Goal: Transaction & Acquisition: Purchase product/service

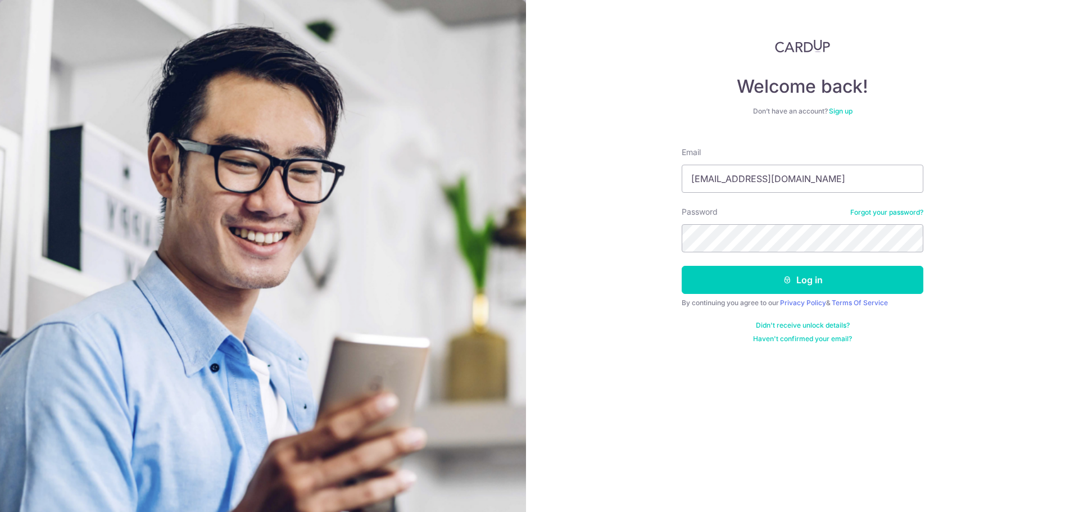
click at [666, 223] on div "Welcome back! Don’t have an account? Sign up Email MR.TANGYX@GMAIL.COM Password…" at bounding box center [802, 256] width 553 height 512
click at [763, 304] on div "By continuing you agree to our Privacy Policy & Terms Of Service" at bounding box center [803, 302] width 242 height 9
click at [776, 288] on button "Log in" at bounding box center [803, 280] width 242 height 28
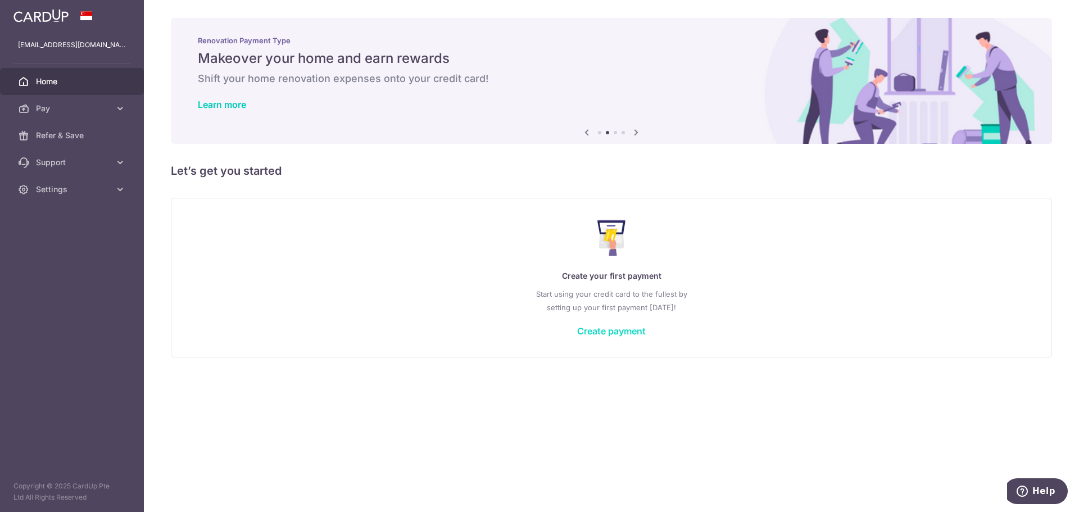
click at [608, 334] on link "Create payment" at bounding box center [611, 330] width 69 height 11
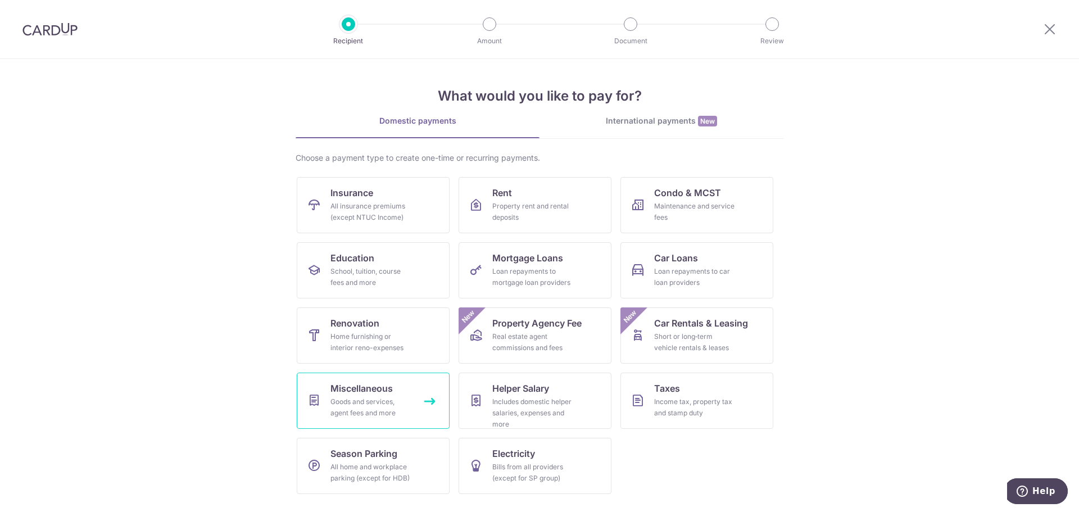
click at [410, 402] on div "Goods and services, agent fees and more" at bounding box center [370, 407] width 81 height 22
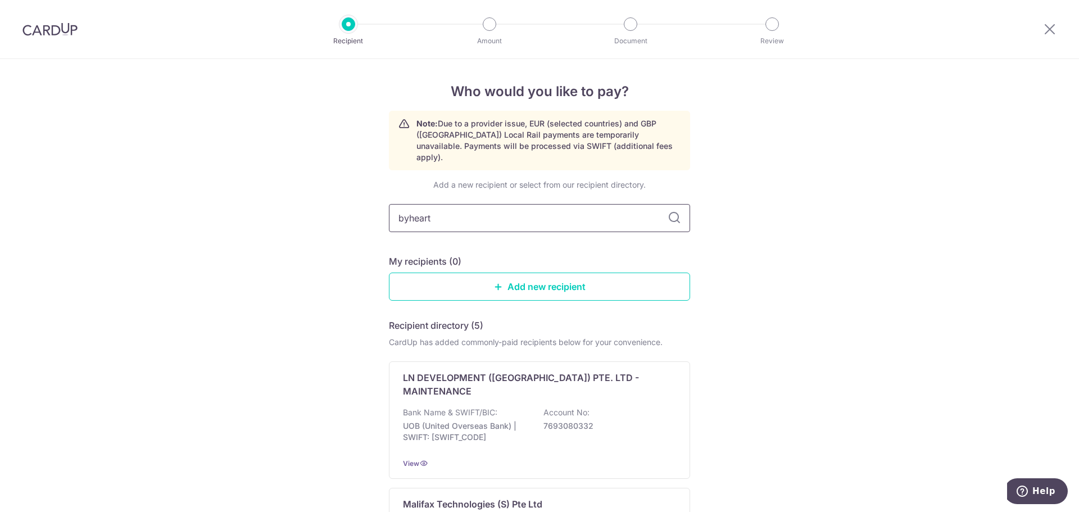
type input "byheart"
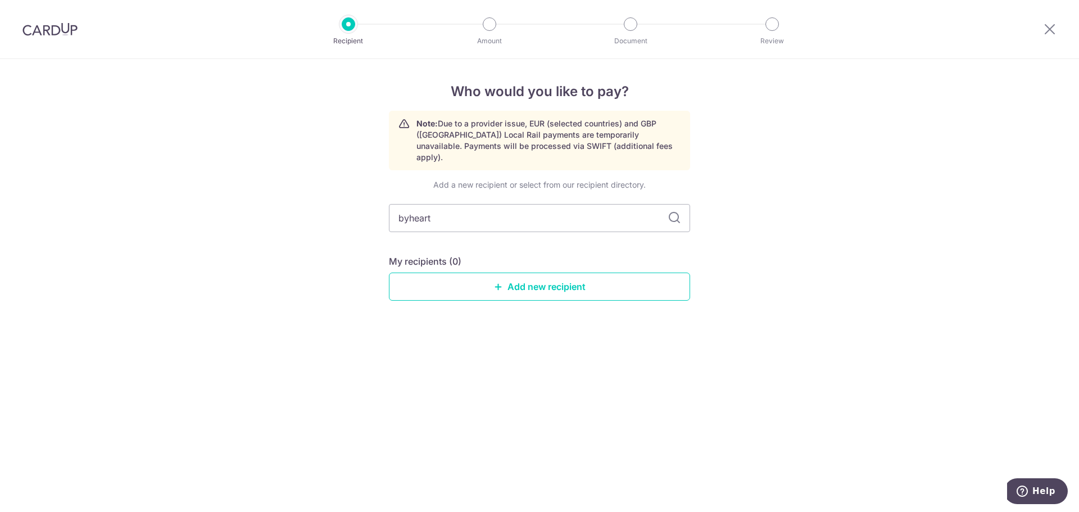
click at [519, 216] on input "byheart" at bounding box center [539, 218] width 301 height 28
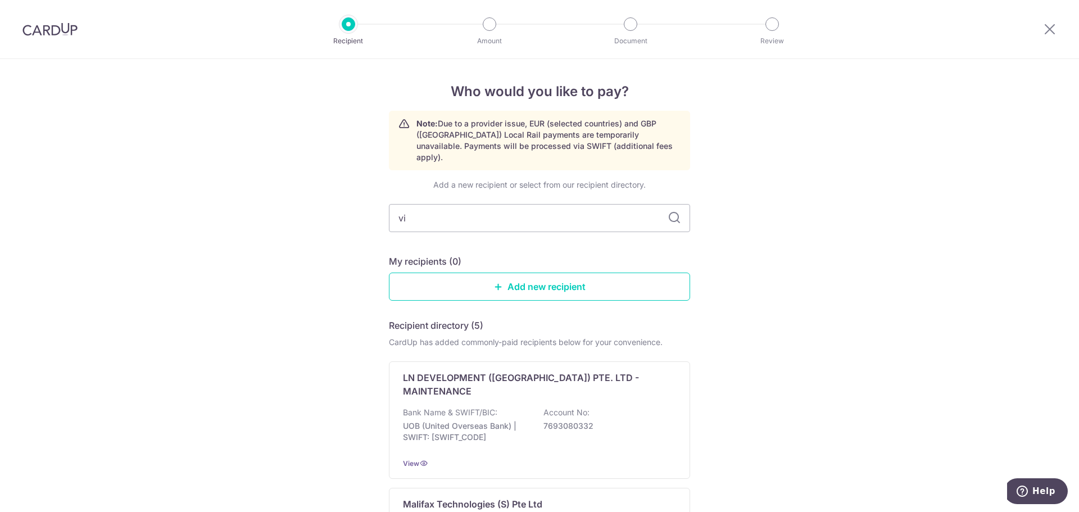
type input "vic"
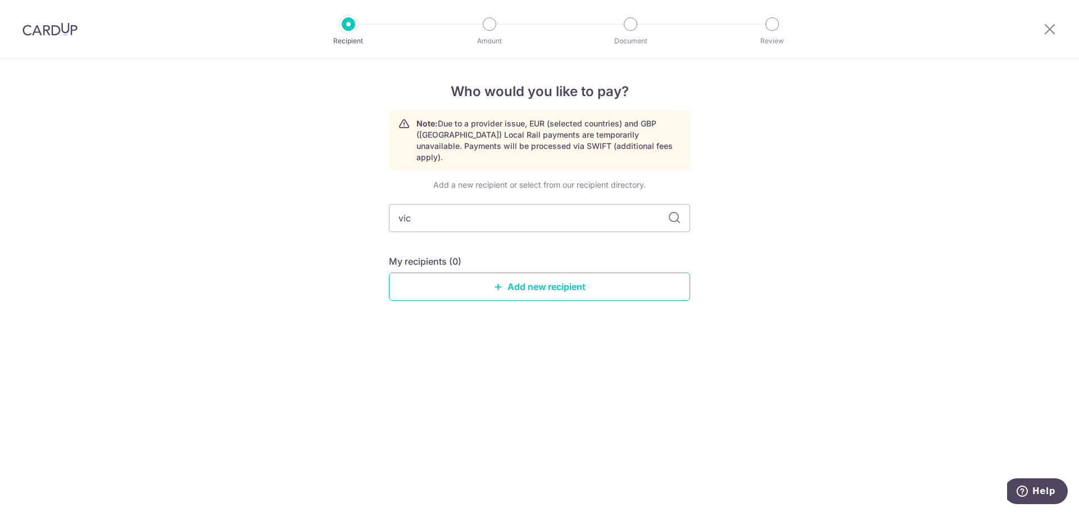
click at [519, 216] on input "vic" at bounding box center [539, 218] width 301 height 28
type input "adidas"
click at [519, 216] on input "adidas" at bounding box center [539, 218] width 301 height 28
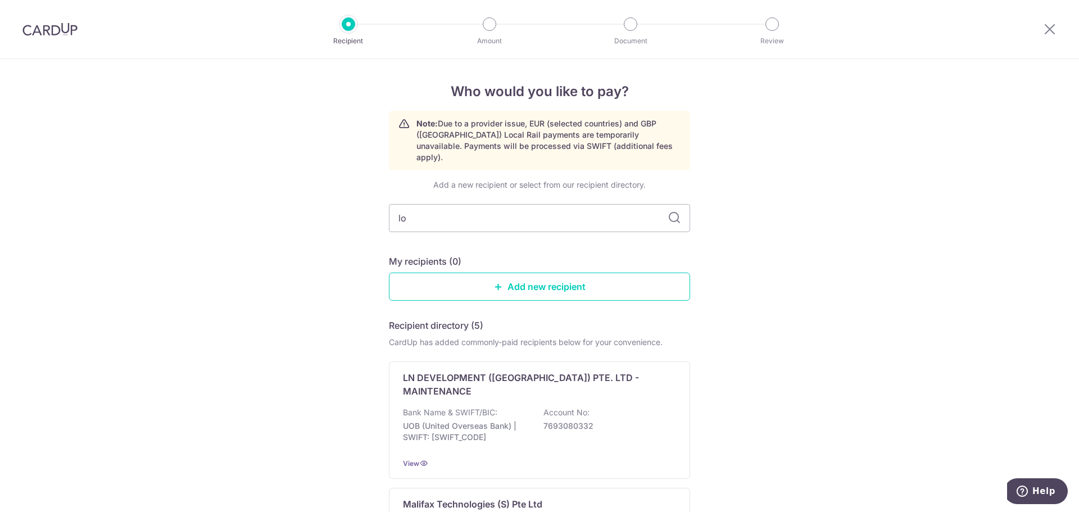
type input "l"
type input "by heart"
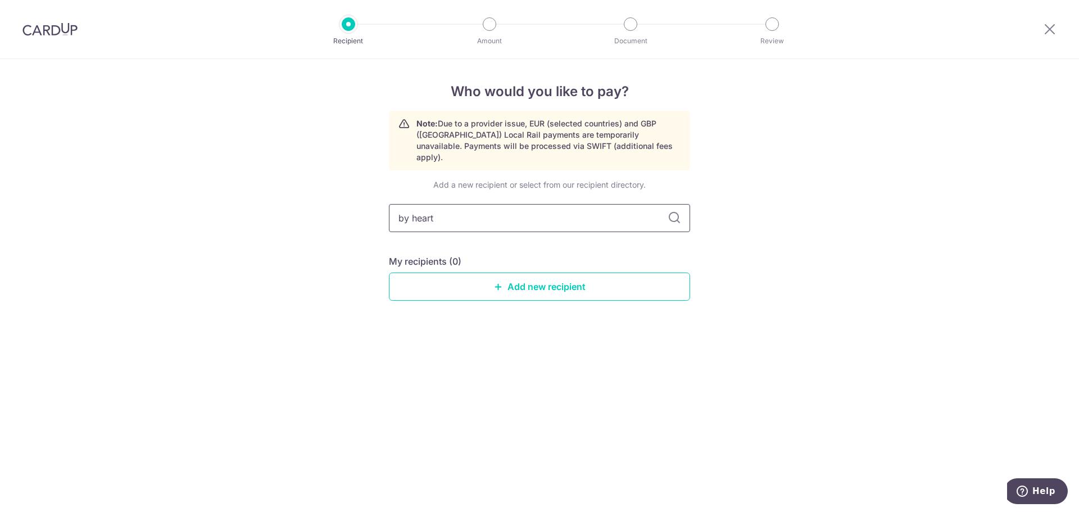
click at [412, 209] on input "by heart" at bounding box center [539, 218] width 301 height 28
type input "byheart"
click at [508, 274] on link "Add new recipient" at bounding box center [539, 287] width 301 height 28
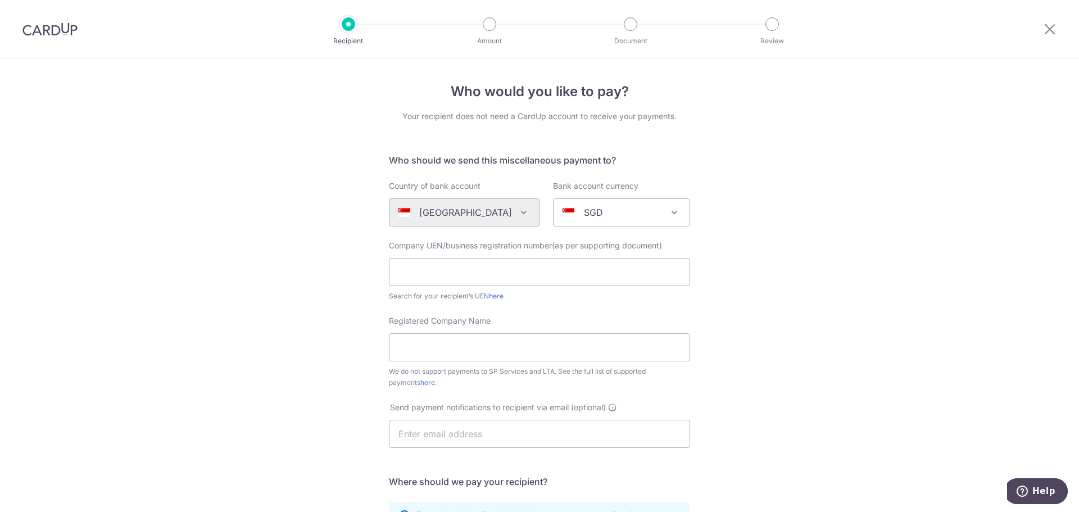
click at [1035, 21] on div at bounding box center [1050, 29] width 58 height 58
click at [1044, 28] on icon at bounding box center [1049, 29] width 13 height 14
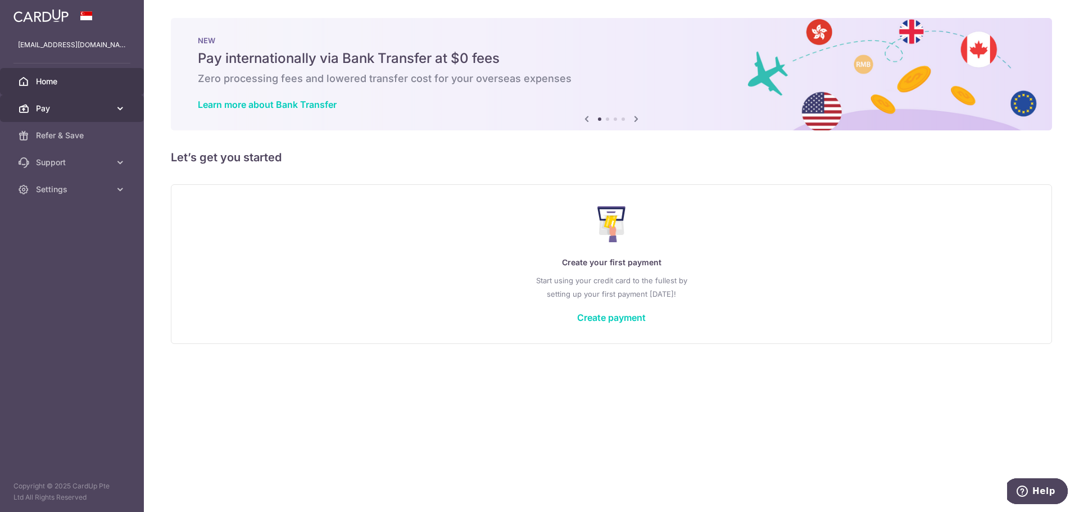
click at [111, 108] on link "Pay" at bounding box center [72, 108] width 144 height 27
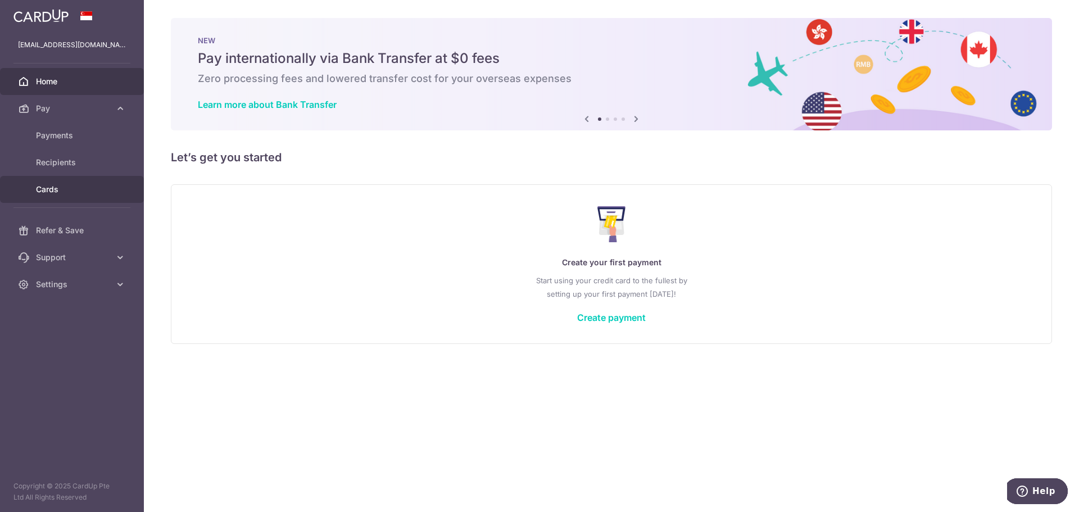
click at [69, 195] on link "Cards" at bounding box center [72, 189] width 144 height 27
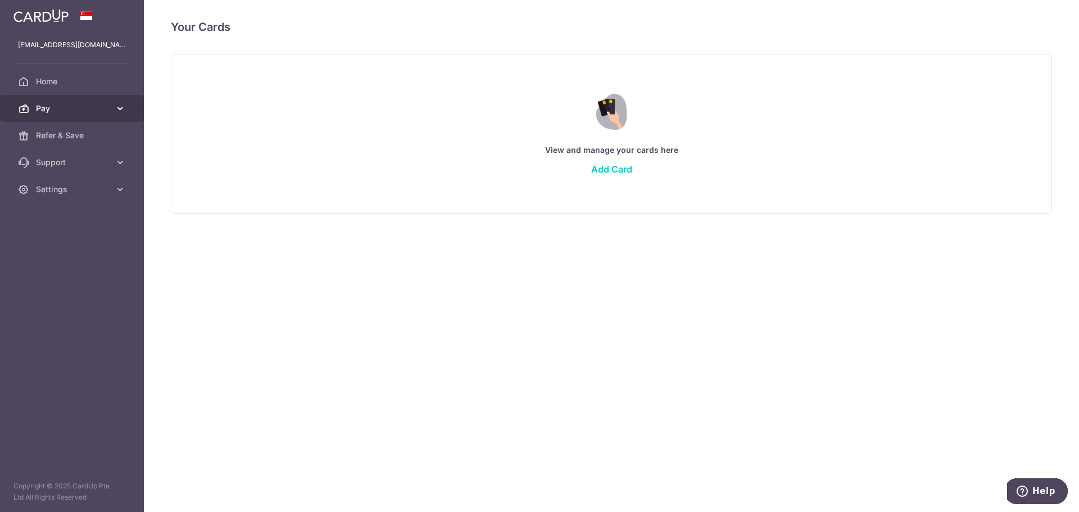
click at [94, 103] on span "Pay" at bounding box center [73, 108] width 74 height 11
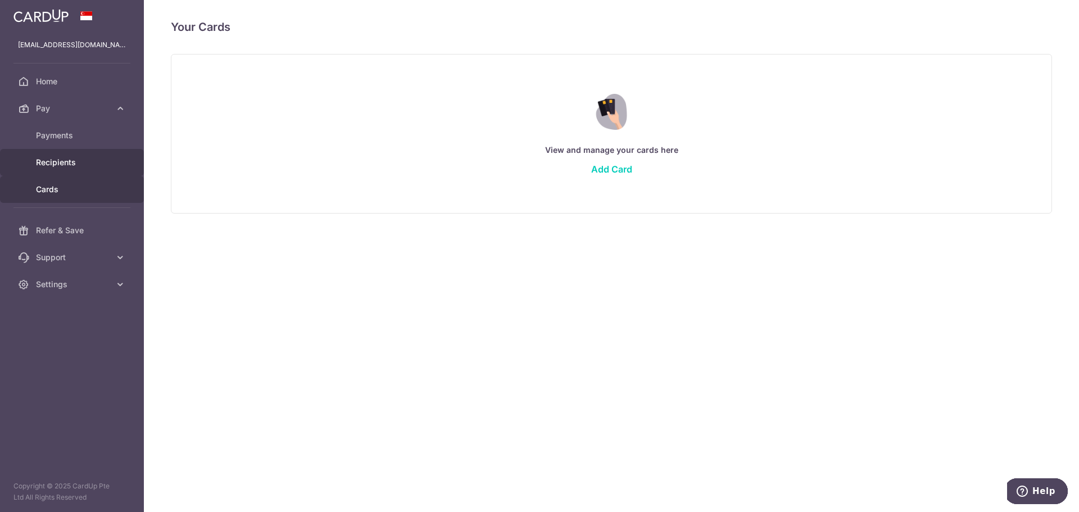
click at [80, 161] on span "Recipients" at bounding box center [73, 162] width 74 height 11
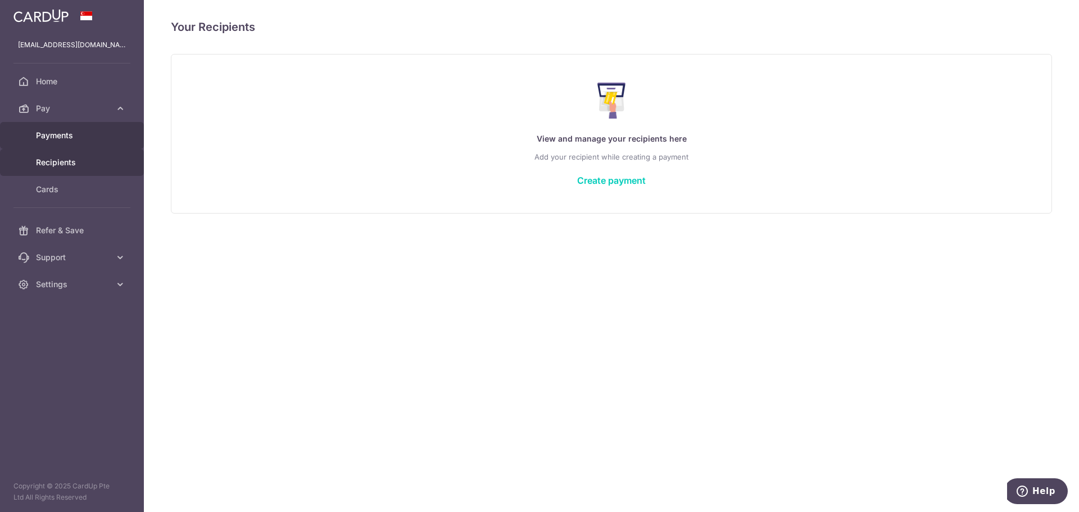
click at [90, 134] on span "Payments" at bounding box center [73, 135] width 74 height 11
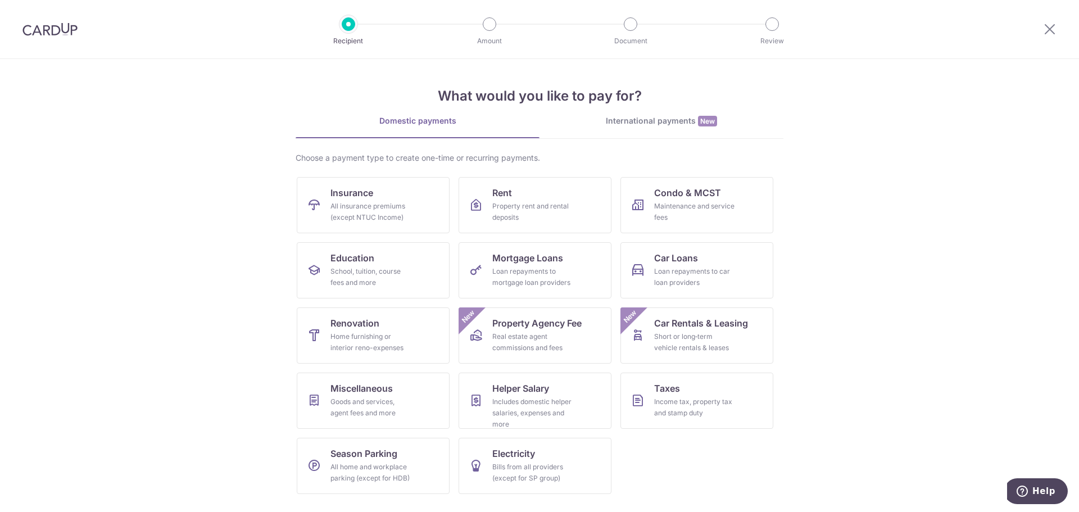
click at [646, 130] on link "International payments New" at bounding box center [662, 126] width 244 height 23
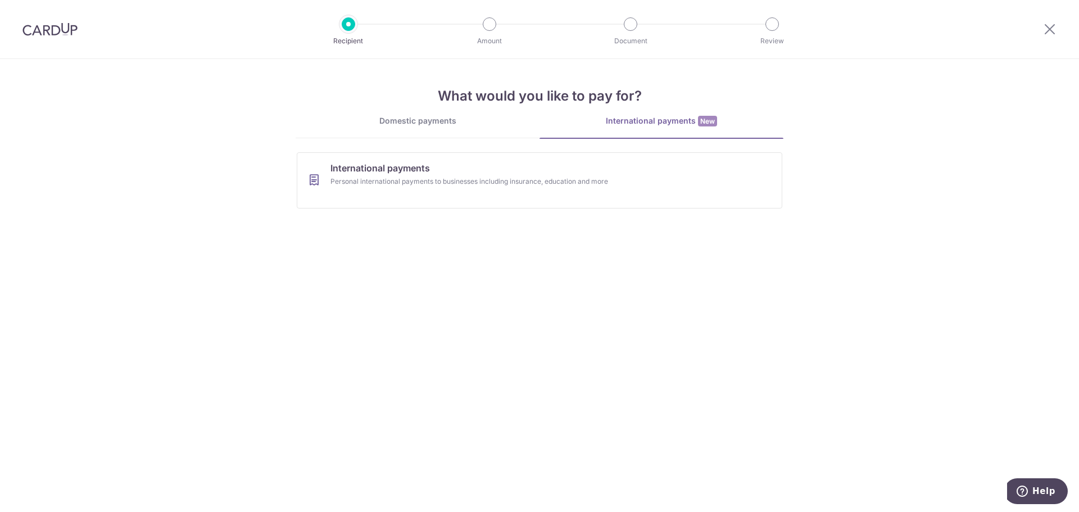
click at [458, 125] on div "Domestic payments" at bounding box center [418, 120] width 244 height 11
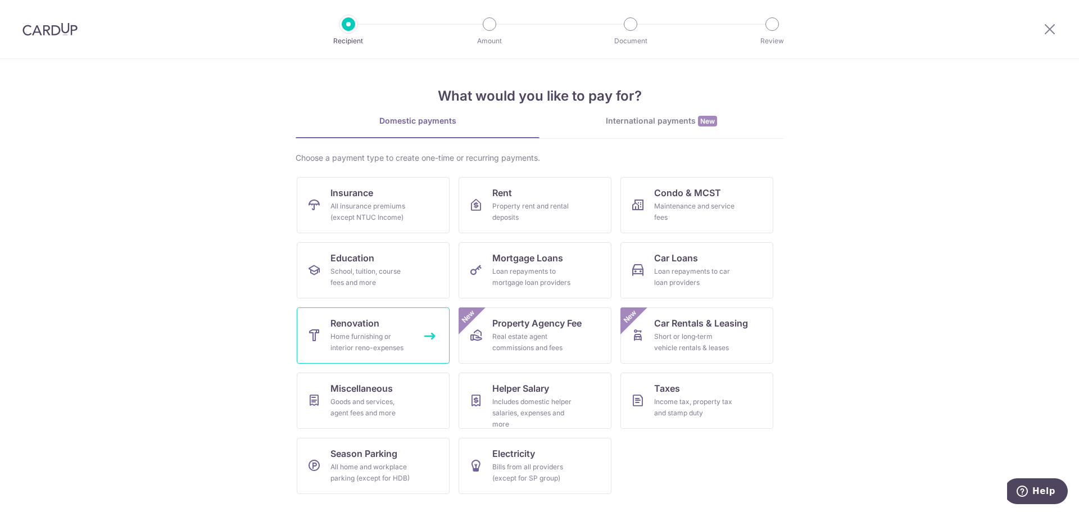
click at [415, 350] on link "Renovation Home furnishing or interior reno-expenses" at bounding box center [373, 335] width 153 height 56
click at [392, 391] on link "Miscellaneous Goods and services, agent fees and more" at bounding box center [373, 401] width 153 height 56
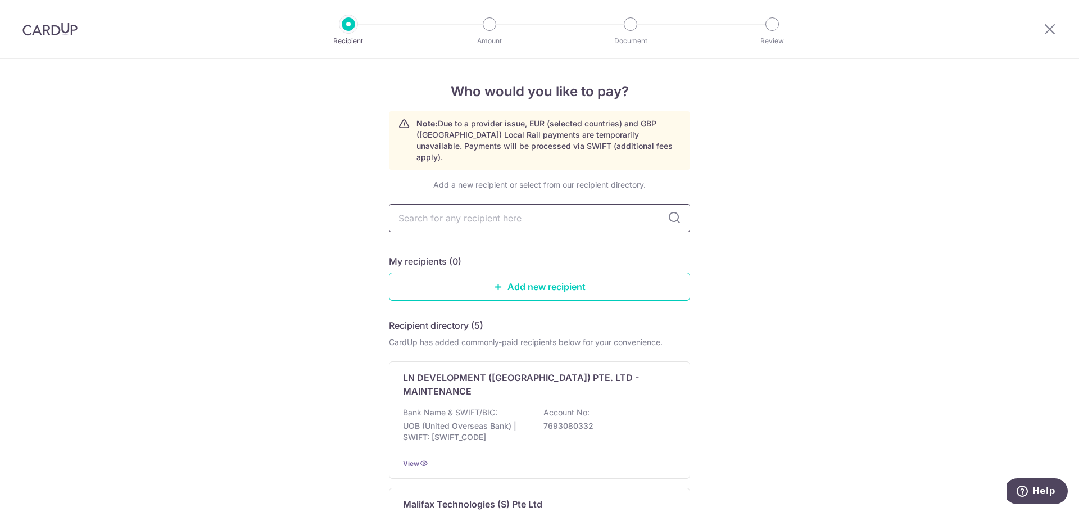
click at [493, 209] on input "text" at bounding box center [539, 218] width 301 height 28
type input "teletales"
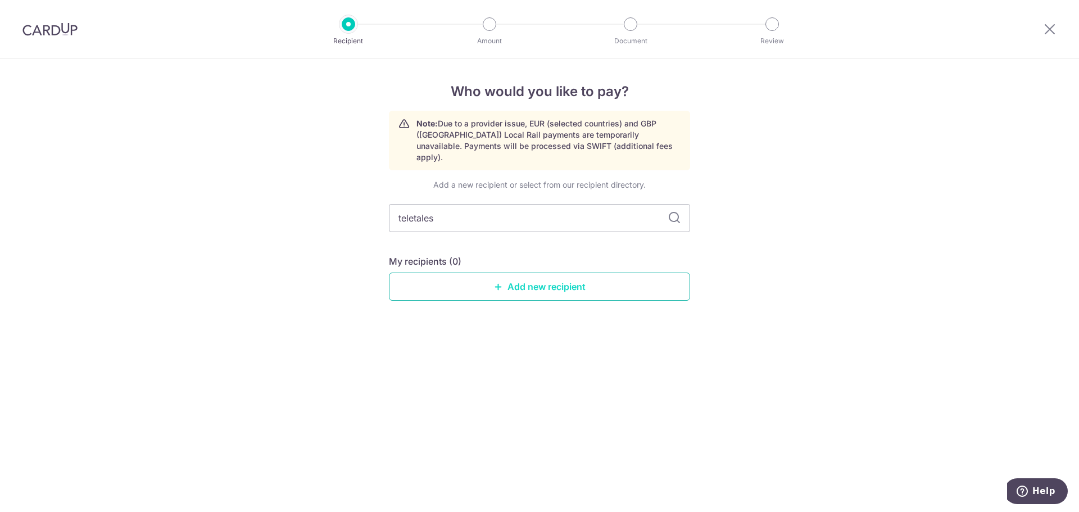
click at [531, 273] on link "Add new recipient" at bounding box center [539, 287] width 301 height 28
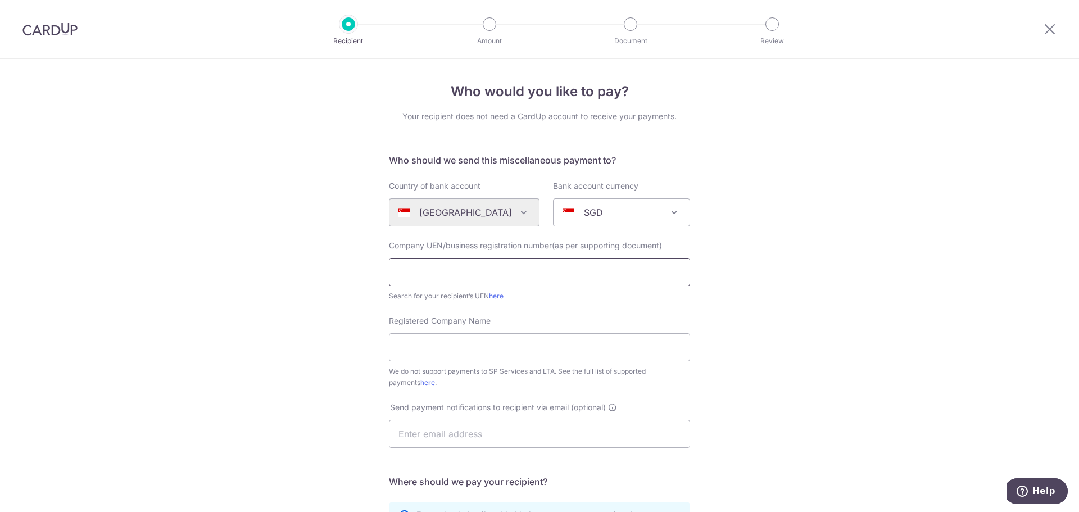
click at [492, 272] on input "text" at bounding box center [539, 272] width 301 height 28
click at [488, 275] on input "53495046M" at bounding box center [539, 272] width 301 height 28
type input "53495046M"
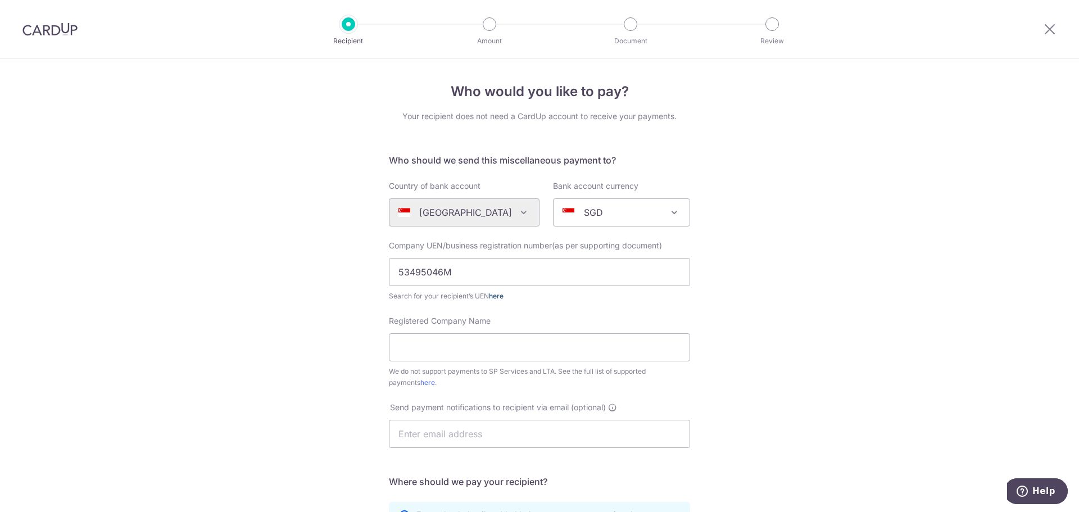
click at [496, 294] on link "here" at bounding box center [496, 296] width 15 height 8
click at [450, 341] on input "Registered Company Name" at bounding box center [539, 347] width 301 height 28
paste input "TELETALES"
type input "TELETALES"
click at [776, 369] on div "Who would you like to pay? Your recipient does not need a CardUp account to rec…" at bounding box center [539, 407] width 1079 height 697
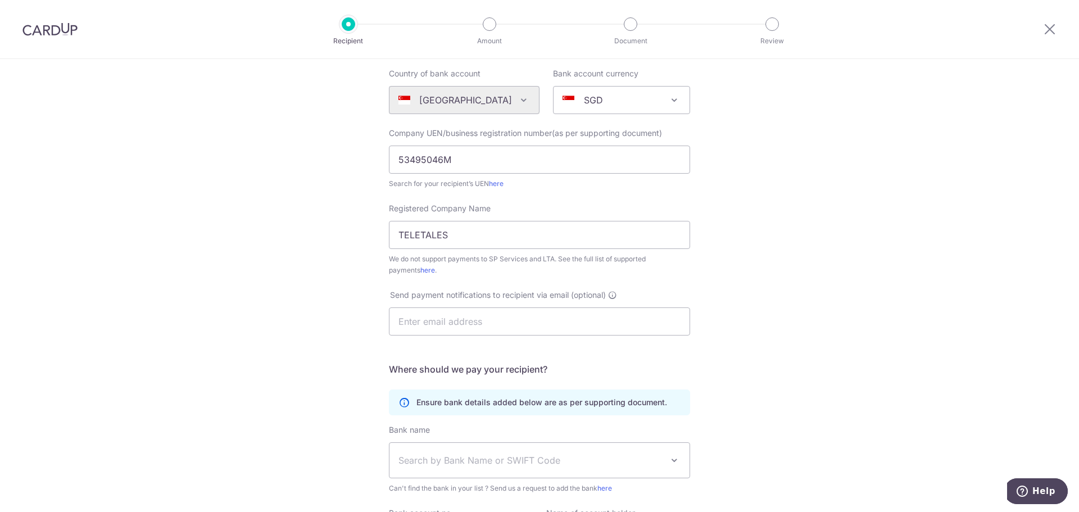
scroll to position [169, 0]
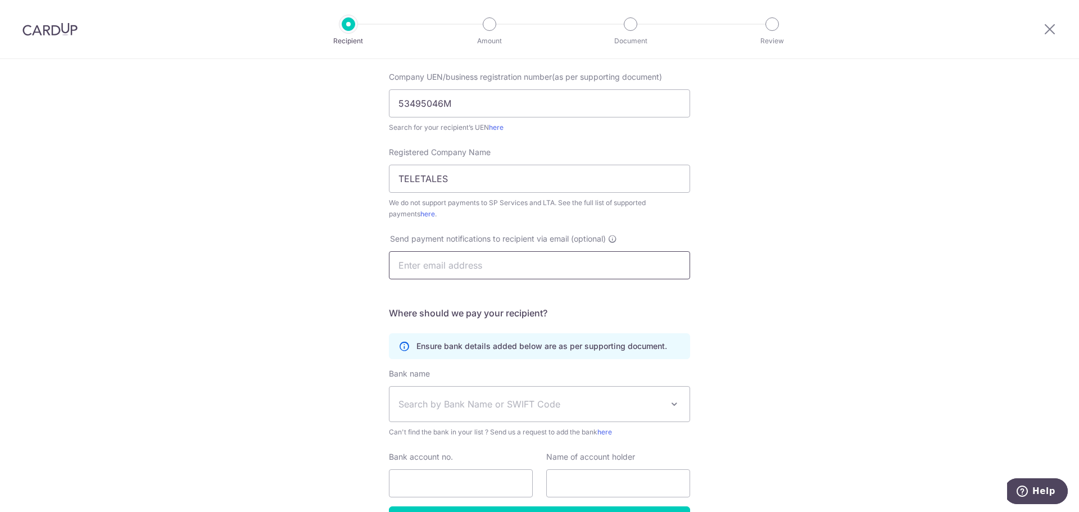
click at [454, 270] on input "text" at bounding box center [539, 265] width 301 height 28
type input "MR.TANGYX@GMAIL.COM"
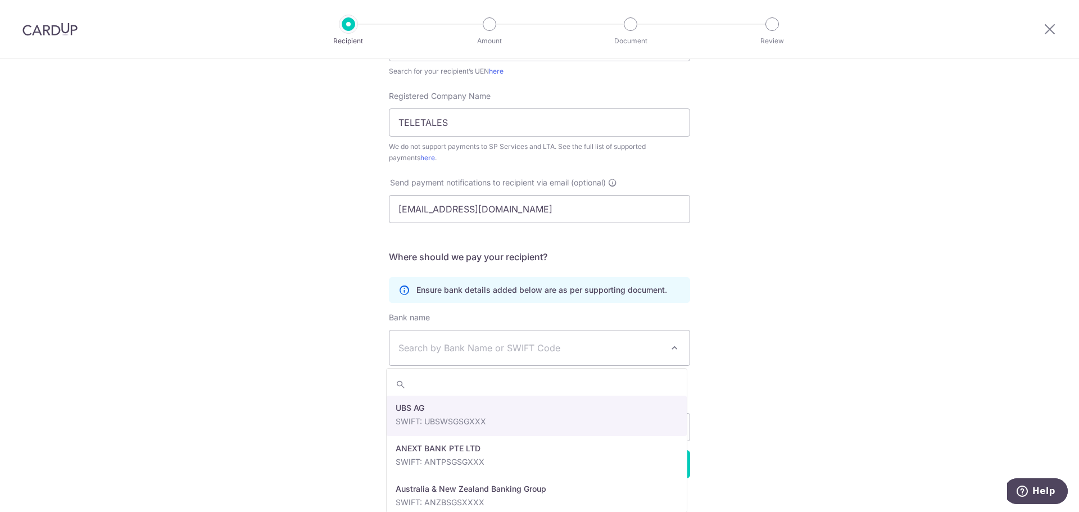
click at [488, 339] on span "Search by Bank Name or SWIFT Code" at bounding box center [539, 347] width 300 height 35
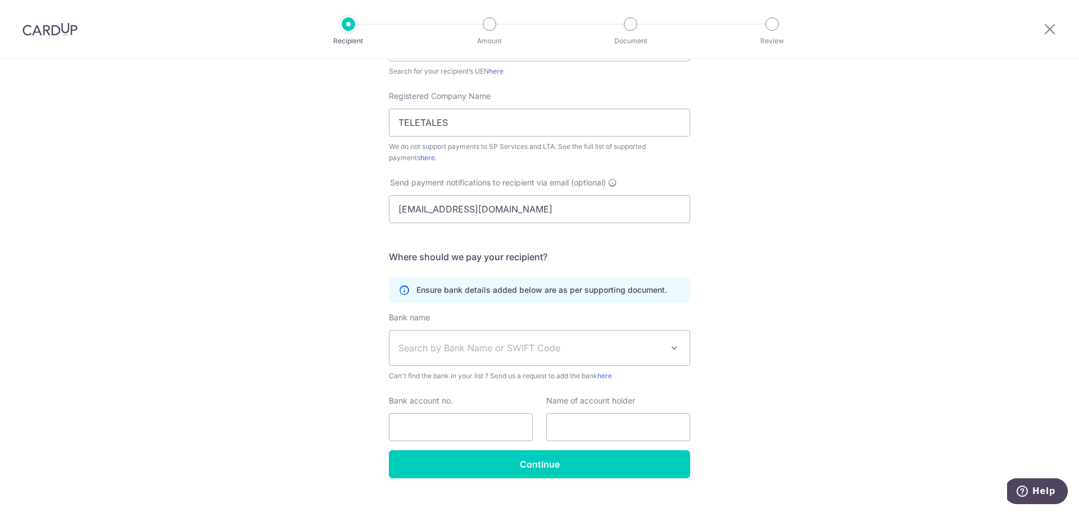
click at [488, 339] on span "Search by Bank Name or SWIFT Code" at bounding box center [539, 347] width 300 height 35
click at [486, 351] on span "Search by Bank Name or SWIFT Code" at bounding box center [530, 347] width 264 height 13
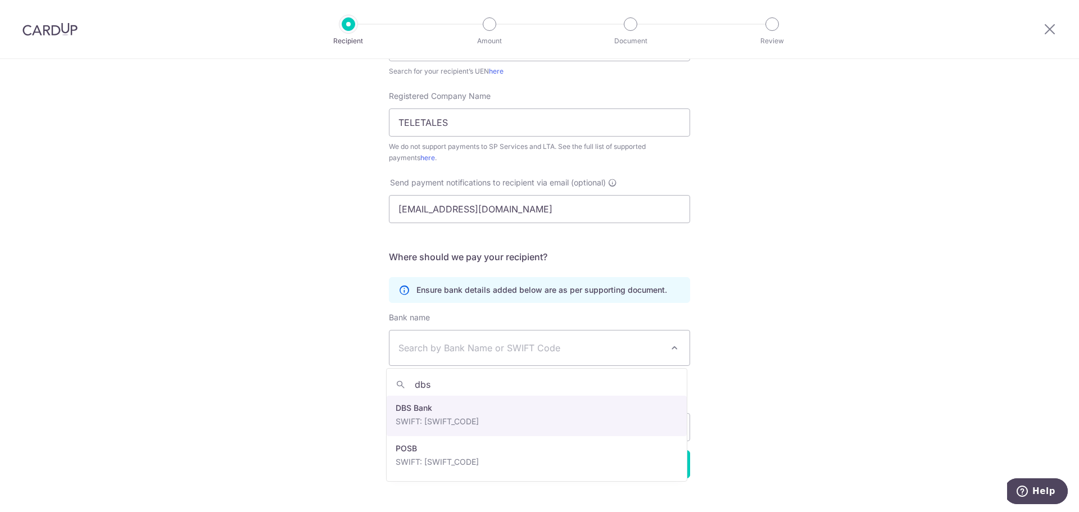
type input "dbs"
select select "6"
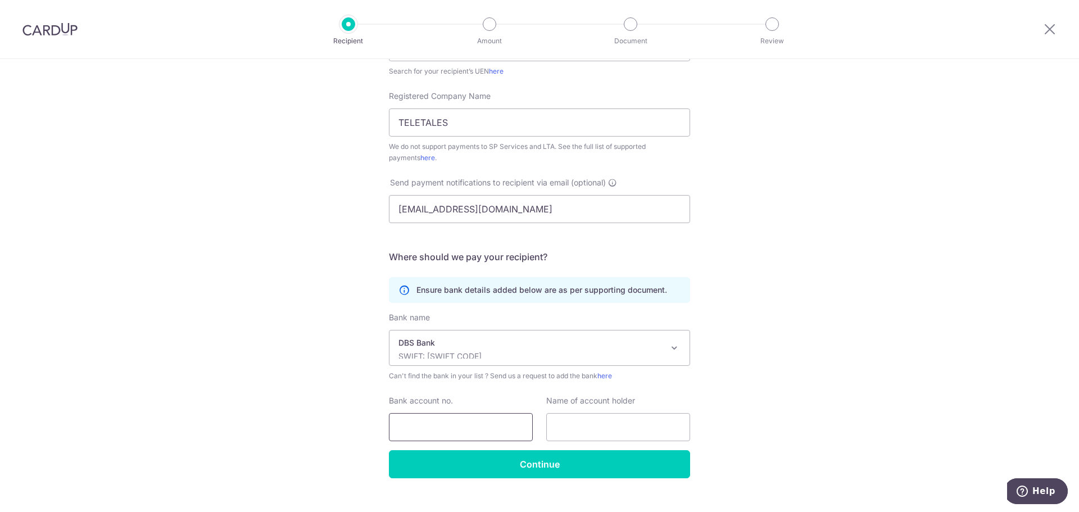
scroll to position [244, 0]
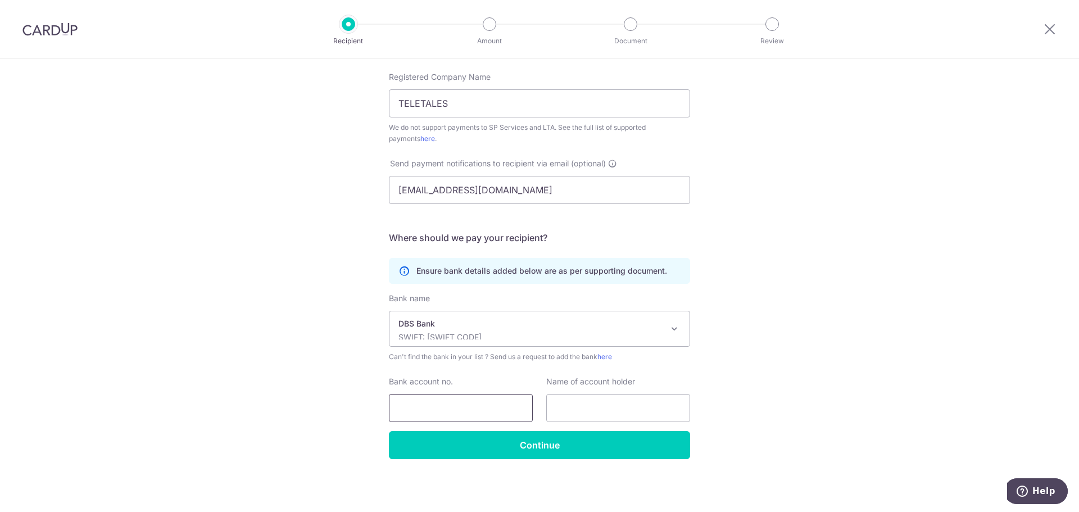
click at [422, 403] on input "Bank account no." at bounding box center [461, 408] width 144 height 28
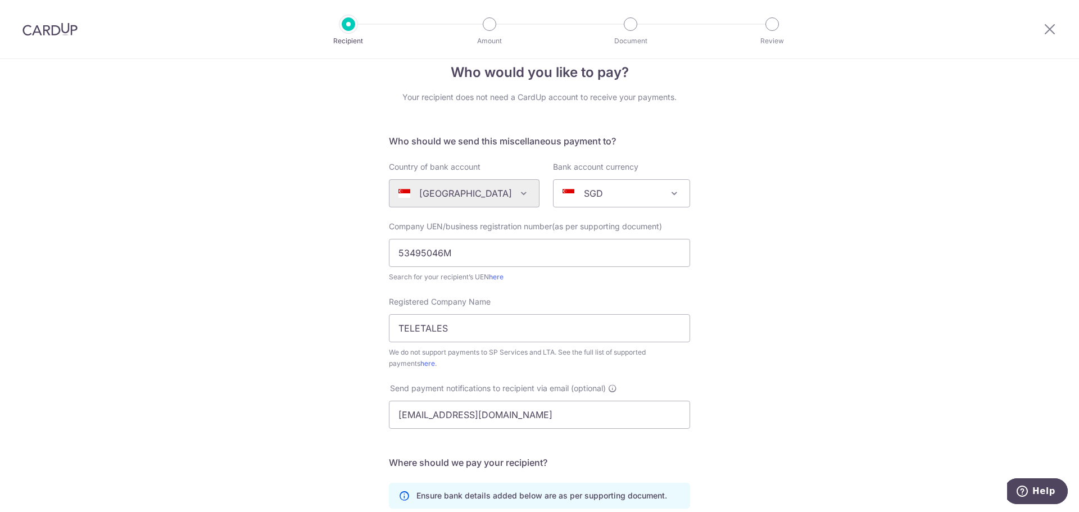
scroll to position [0, 0]
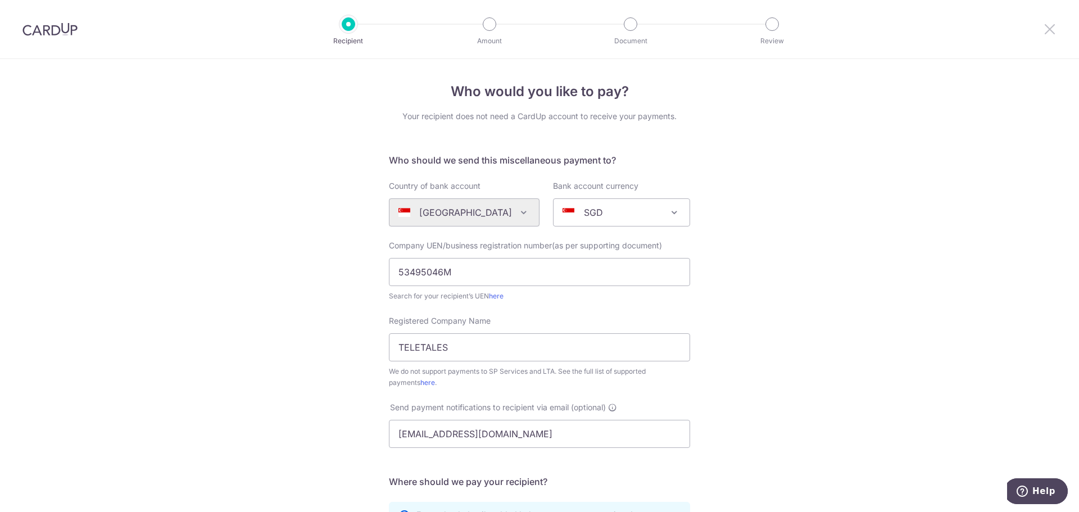
click at [1044, 33] on icon at bounding box center [1049, 29] width 13 height 14
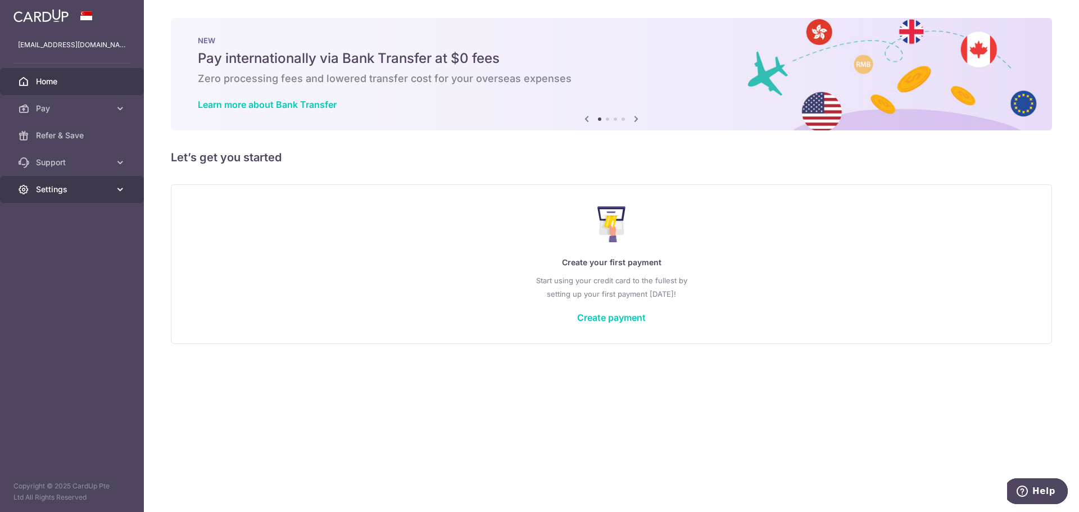
click at [111, 182] on link "Settings" at bounding box center [72, 189] width 144 height 27
click at [96, 238] on span "Logout" at bounding box center [73, 243] width 74 height 11
